Goal: Task Accomplishment & Management: Complete application form

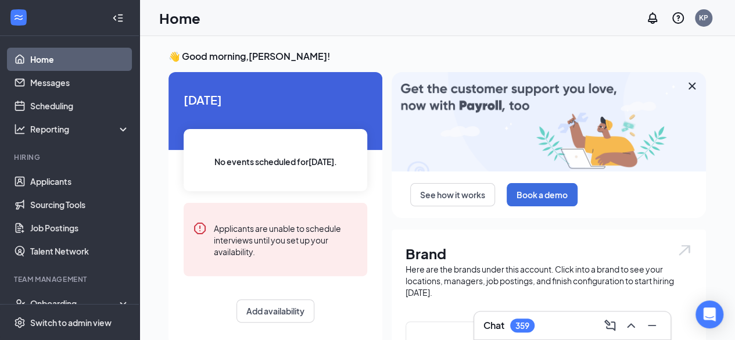
click at [696, 89] on icon "Cross" at bounding box center [692, 86] width 14 height 14
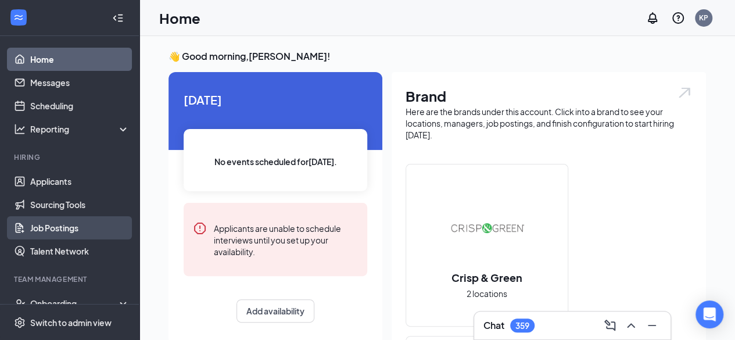
click at [78, 234] on link "Job Postings" at bounding box center [79, 227] width 99 height 23
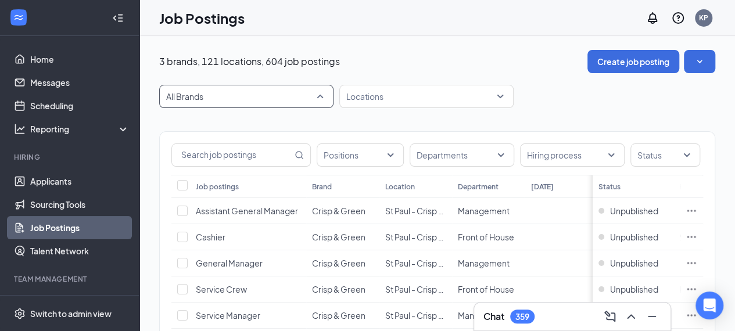
click at [244, 91] on span "All Brands" at bounding box center [241, 97] width 150 height 12
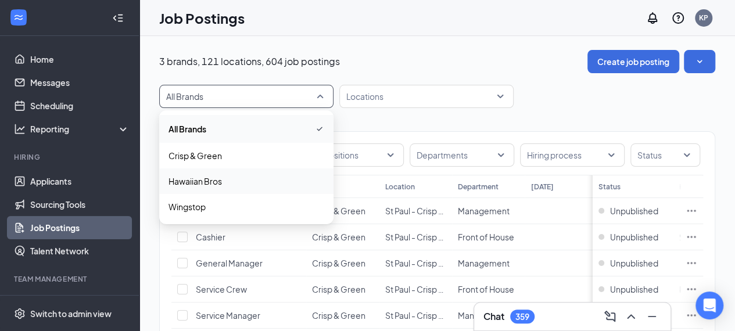
click at [222, 176] on span "Hawaiian Bros" at bounding box center [246, 181] width 156 height 12
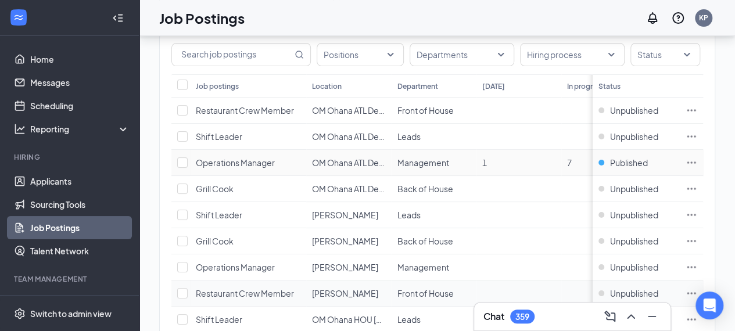
scroll to position [27, 0]
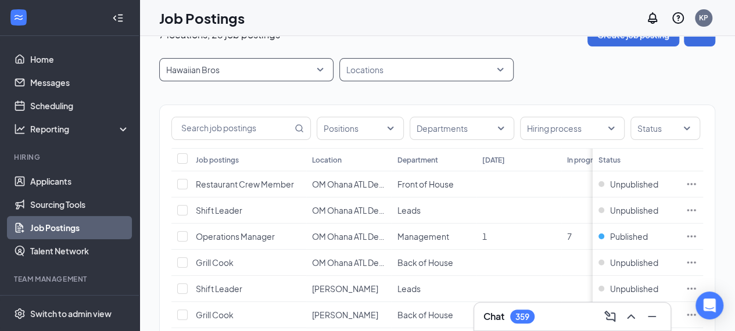
click at [483, 67] on div at bounding box center [420, 69] width 157 height 19
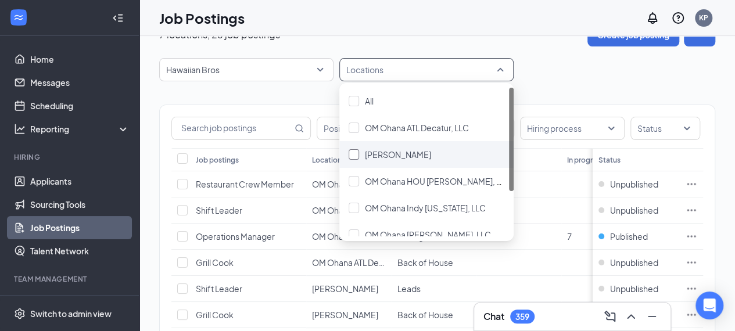
click at [431, 157] on span "[PERSON_NAME]" at bounding box center [398, 154] width 66 height 10
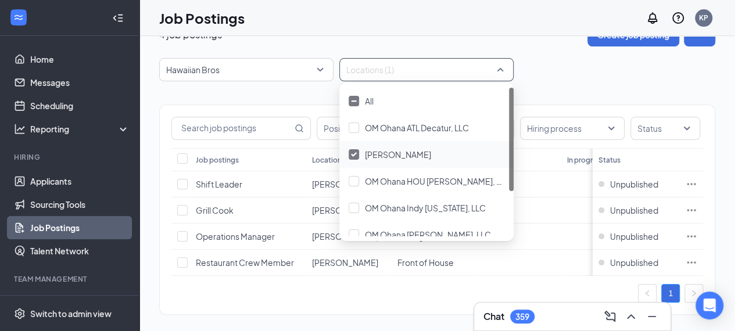
click at [562, 60] on div "Hawaiian Bros 68678 83103 7922 All Brands Crisp & Green Hawaiian Bros Wingstop …" at bounding box center [437, 69] width 556 height 23
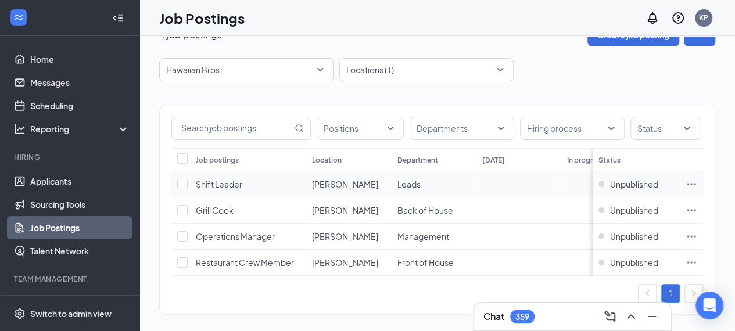
click at [523, 190] on td at bounding box center [518, 184] width 85 height 26
click at [693, 179] on td at bounding box center [691, 184] width 23 height 26
click at [696, 183] on icon "Ellipses" at bounding box center [691, 184] width 9 height 2
click at [443, 13] on div "Job Postings KP" at bounding box center [436, 18] width 595 height 36
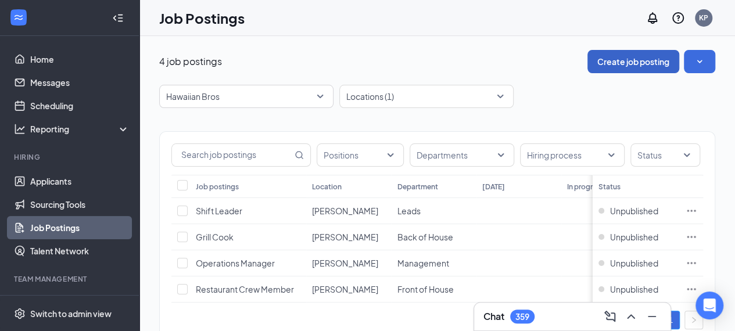
click at [641, 60] on button "Create job posting" at bounding box center [633, 61] width 92 height 23
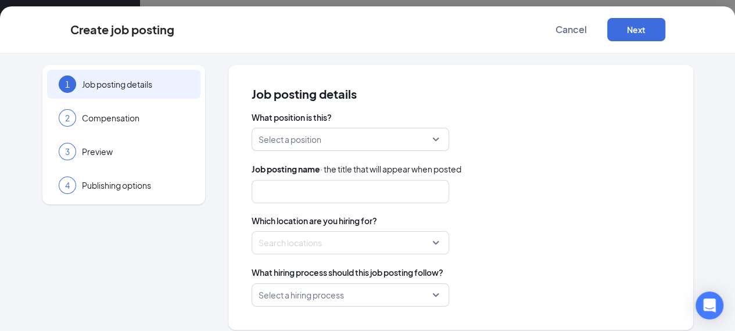
click at [360, 146] on input "search" at bounding box center [346, 139] width 175 height 22
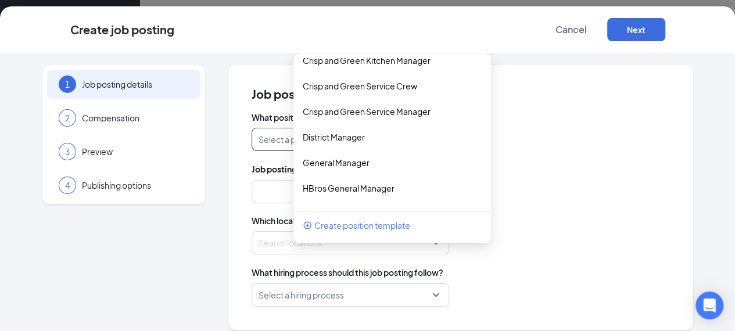
scroll to position [232, 0]
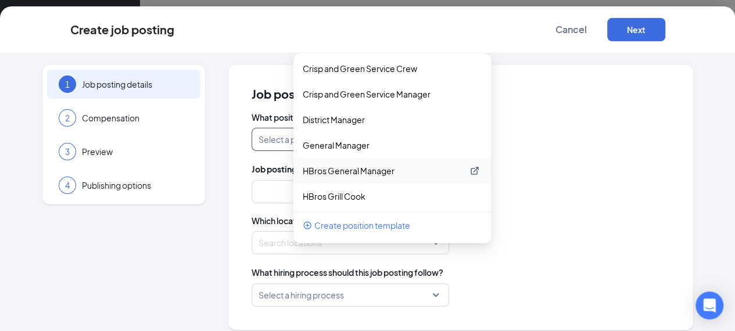
click at [354, 170] on p "HBros General Manager" at bounding box center [383, 171] width 160 height 12
type input "General Manager"
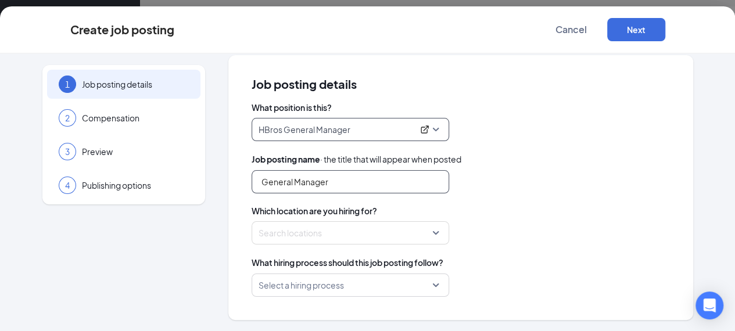
scroll to position [43, 0]
click at [380, 229] on div at bounding box center [346, 233] width 175 height 19
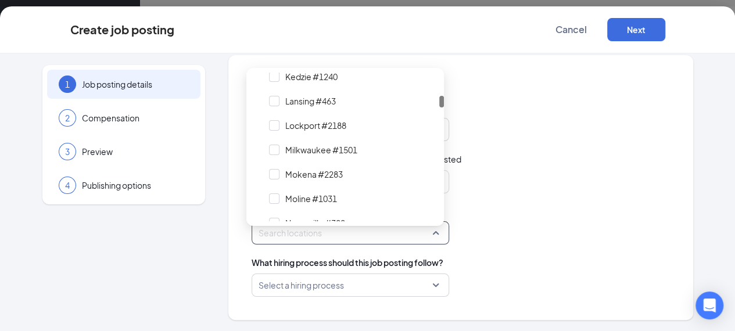
scroll to position [523, 0]
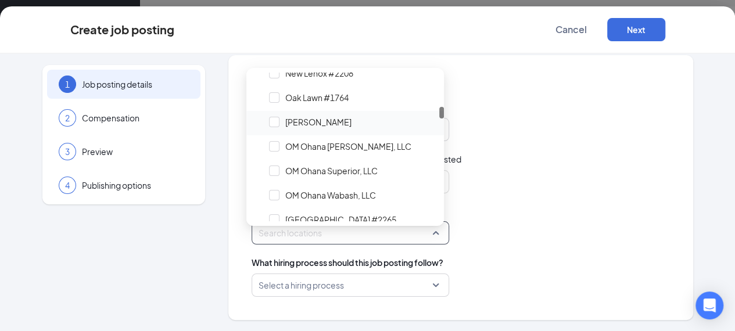
click at [356, 121] on span "[PERSON_NAME]" at bounding box center [352, 122] width 174 height 22
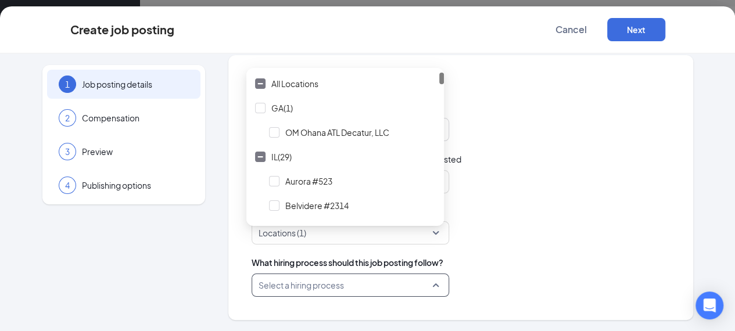
click at [414, 290] on input "search" at bounding box center [346, 285] width 175 height 22
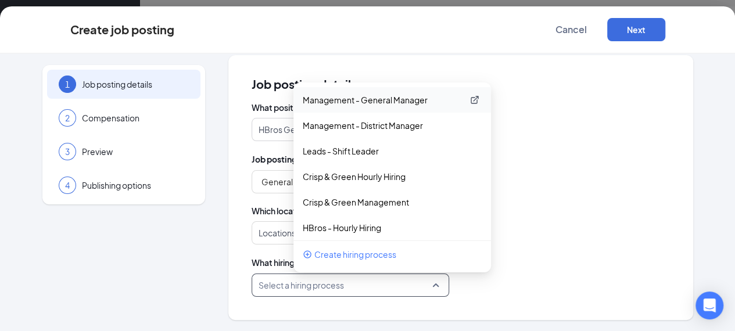
click at [360, 105] on p "Management - General Manager" at bounding box center [383, 100] width 160 height 12
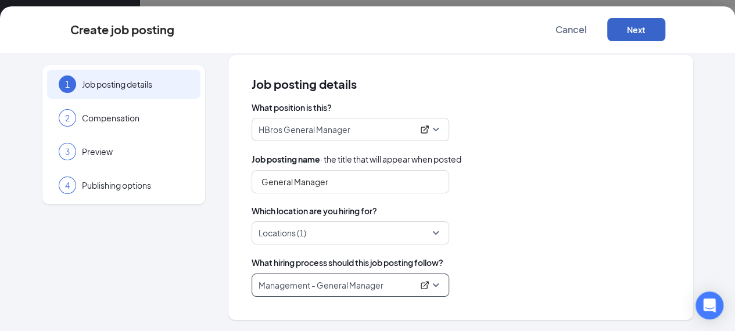
click at [665, 29] on button "Next" at bounding box center [636, 29] width 58 height 23
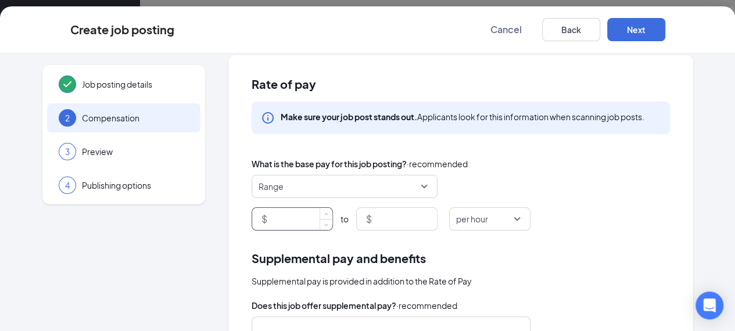
click at [306, 215] on input at bounding box center [301, 219] width 63 height 22
click at [357, 192] on span "Range" at bounding box center [339, 186] width 161 height 22
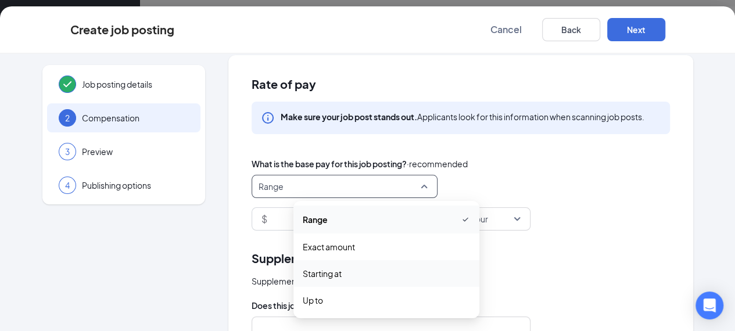
click at [318, 274] on span "Starting at" at bounding box center [386, 273] width 167 height 13
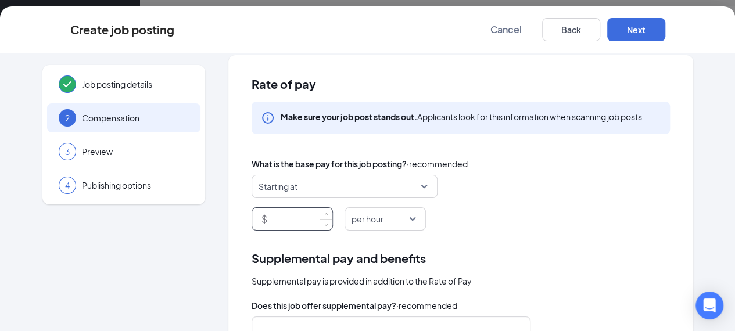
drag, startPoint x: 301, startPoint y: 220, endPoint x: 260, endPoint y: 219, distance: 41.3
click at [260, 220] on div "$" at bounding box center [292, 218] width 81 height 23
type input "5"
click at [376, 217] on span "per hour" at bounding box center [367, 219] width 32 height 22
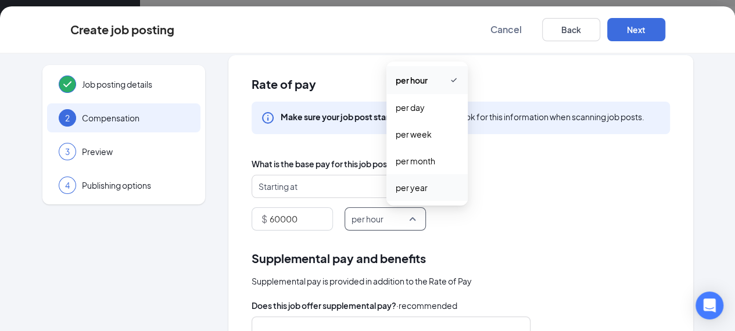
click at [396, 187] on span "per year" at bounding box center [412, 187] width 32 height 13
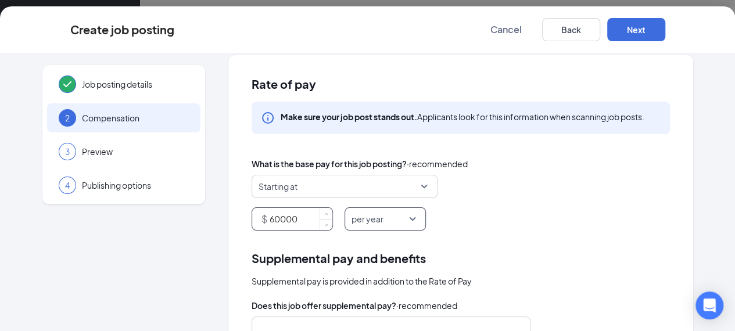
click at [278, 218] on input "60000" at bounding box center [301, 219] width 63 height 22
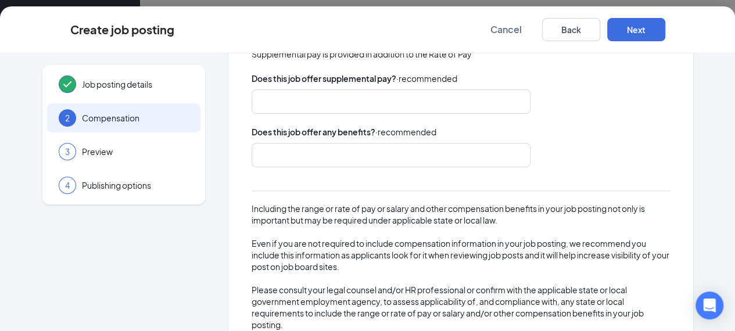
scroll to position [270, 0]
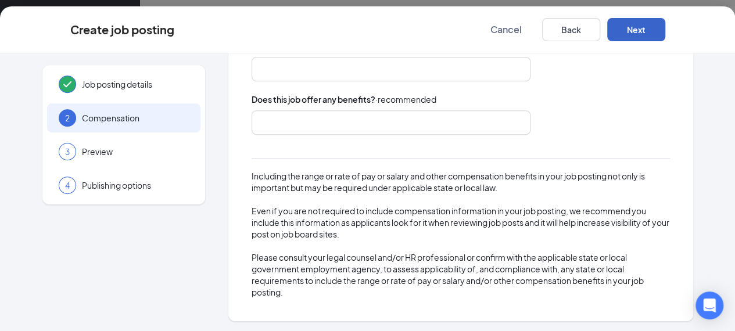
type input "60000"
click at [665, 31] on button "Next" at bounding box center [636, 29] width 58 height 23
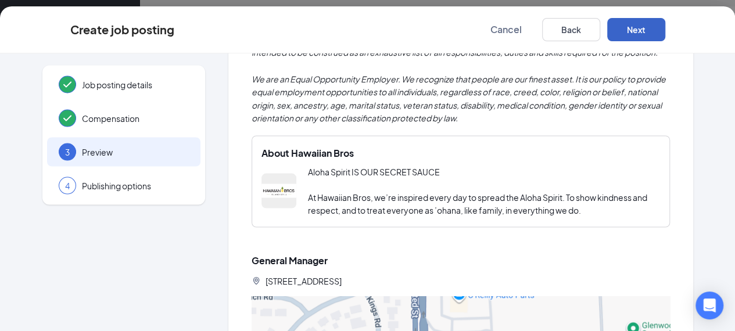
scroll to position [1082, 0]
click at [665, 27] on button "Next" at bounding box center [636, 29] width 58 height 23
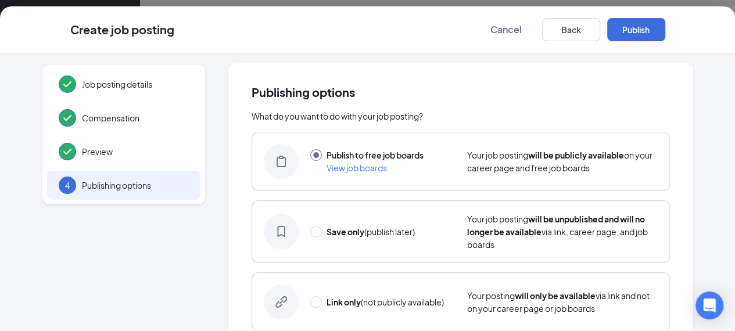
scroll to position [1, 0]
click at [665, 26] on button "Publish" at bounding box center [636, 29] width 58 height 23
